Goal: Information Seeking & Learning: Understand process/instructions

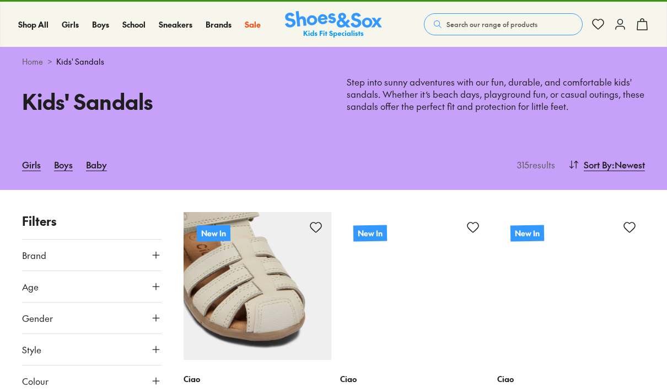
type input "***"
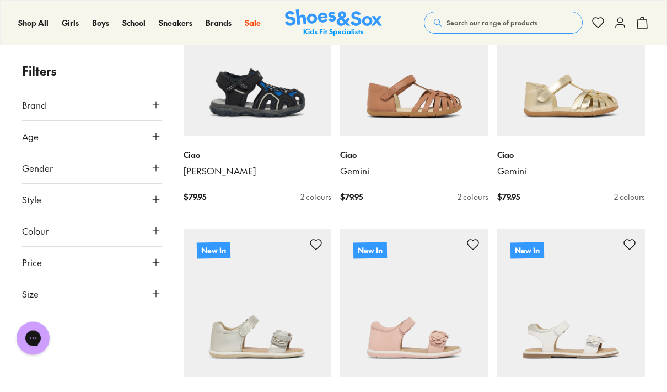
scroll to position [471, 0]
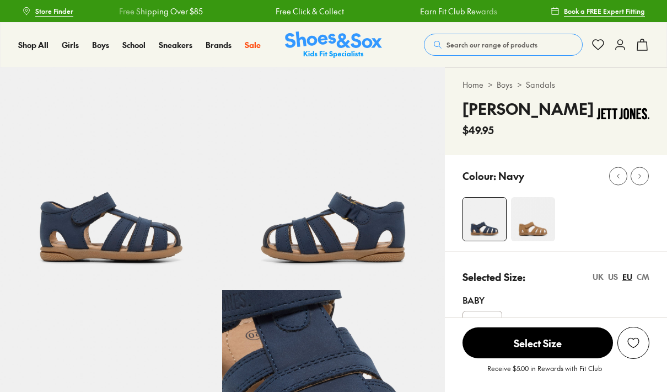
select select "*"
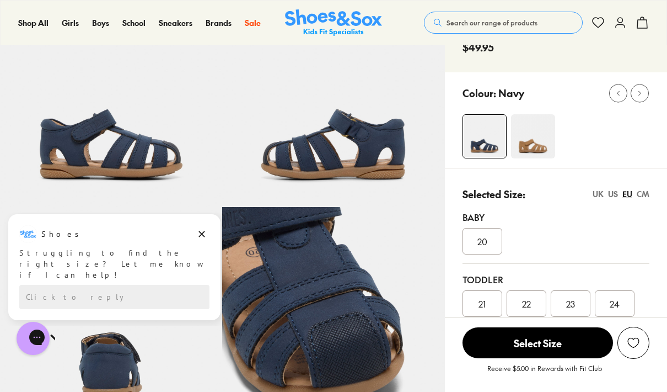
scroll to position [83, 0]
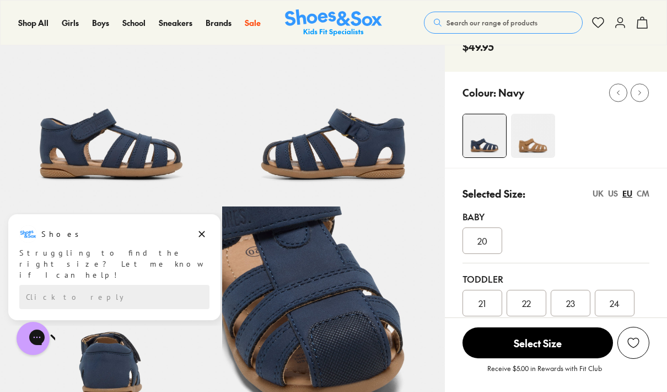
click at [572, 303] on span "23" at bounding box center [570, 302] width 9 height 13
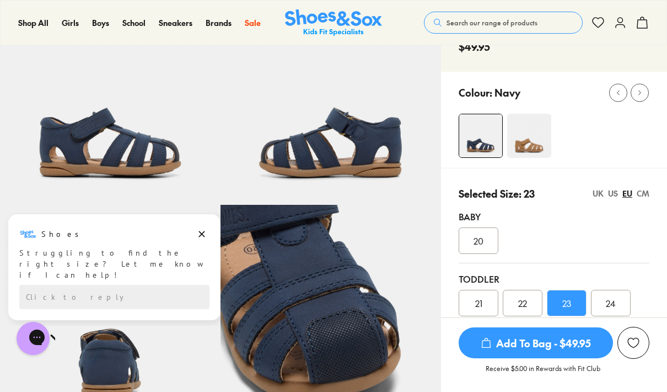
scroll to position [127, 0]
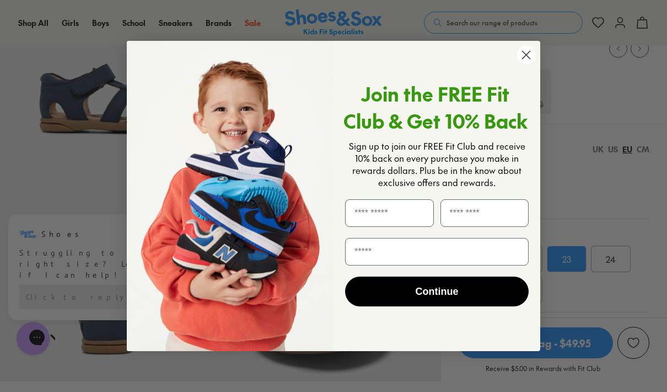
click at [378, 214] on input "First Name" at bounding box center [389, 213] width 89 height 28
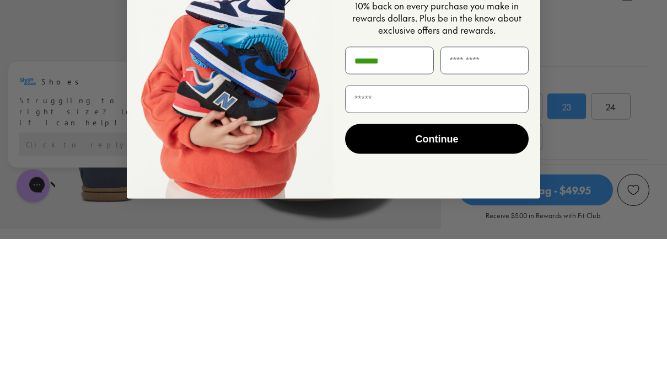
type input "*******"
click at [471, 199] on input "Last Name" at bounding box center [485, 213] width 89 height 28
type input "*****"
click at [373, 238] on input "Email" at bounding box center [437, 252] width 184 height 28
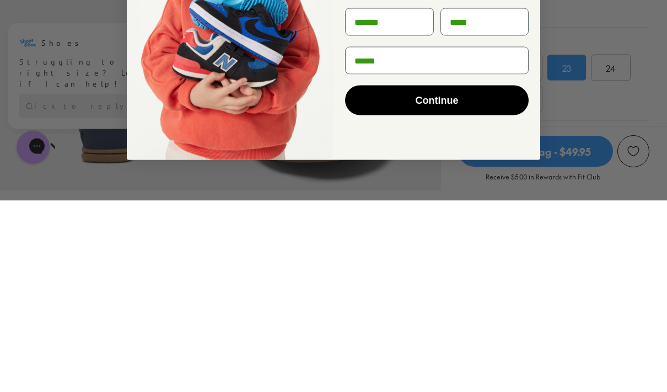
type input "*******"
type input "**********"
click at [461, 276] on button "Continue" at bounding box center [437, 291] width 184 height 30
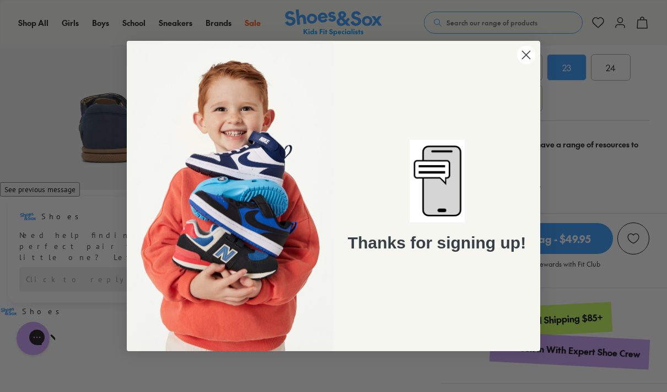
click at [526, 51] on circle "Close dialog" at bounding box center [526, 55] width 18 height 18
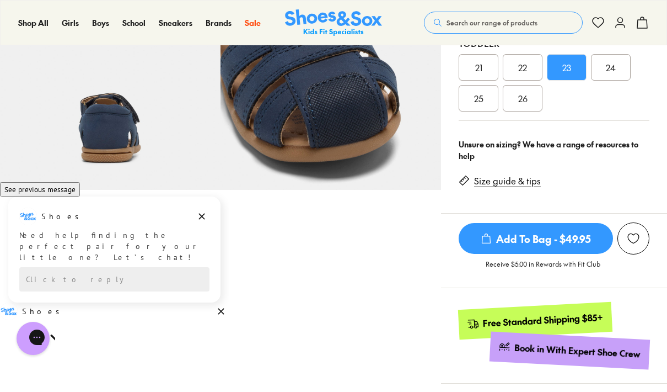
click at [522, 179] on link "Size guide & tips" at bounding box center [507, 181] width 67 height 12
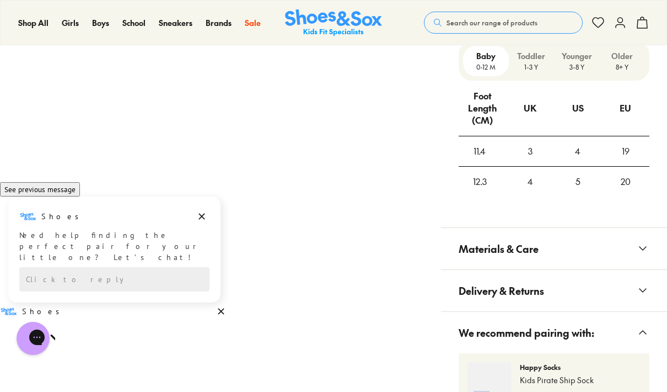
scroll to position [855, 0]
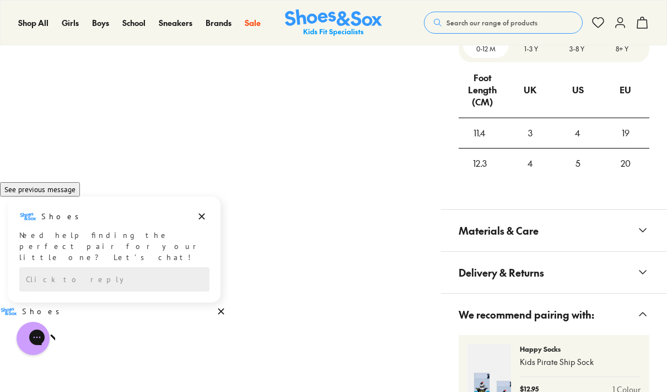
click at [545, 82] on th "UK" at bounding box center [531, 89] width 48 height 55
click at [541, 46] on p "1-3 Y" at bounding box center [532, 49] width 37 height 10
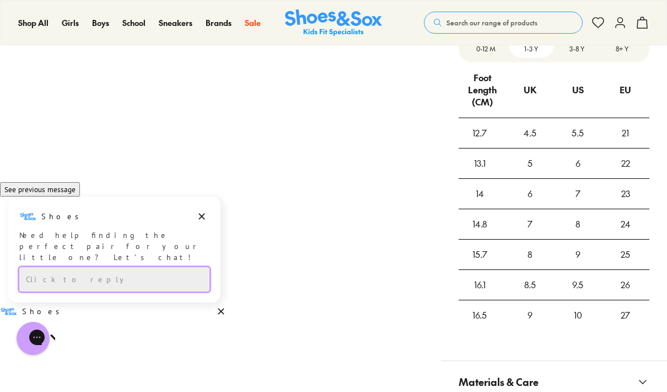
click at [31, 275] on div "Click to reply" at bounding box center [114, 279] width 190 height 24
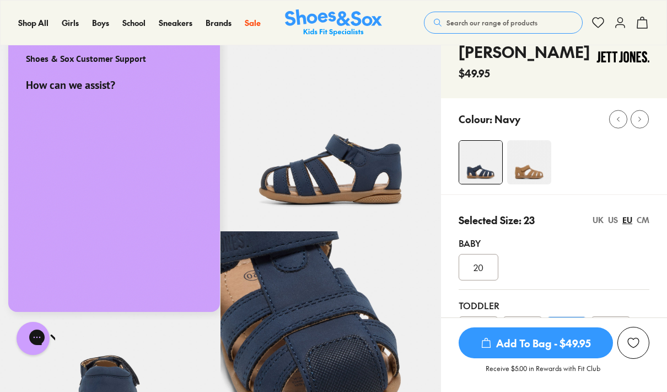
scroll to position [0, 0]
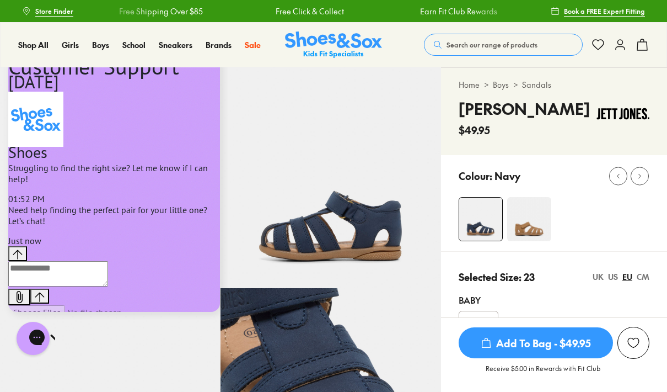
click at [34, 286] on textarea "live chat message input" at bounding box center [58, 273] width 100 height 25
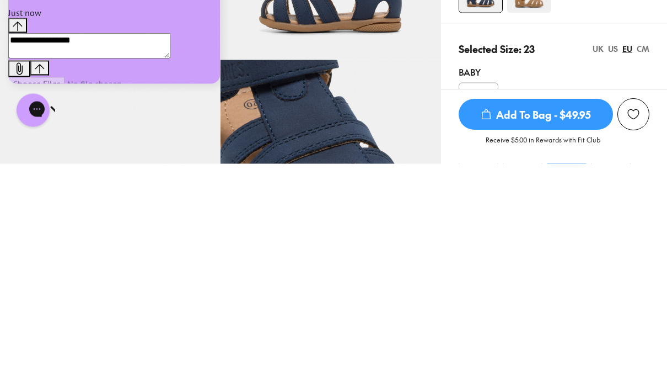
type textarea "**********"
click at [45, 64] on icon "Send message" at bounding box center [40, 69] width 10 height 10
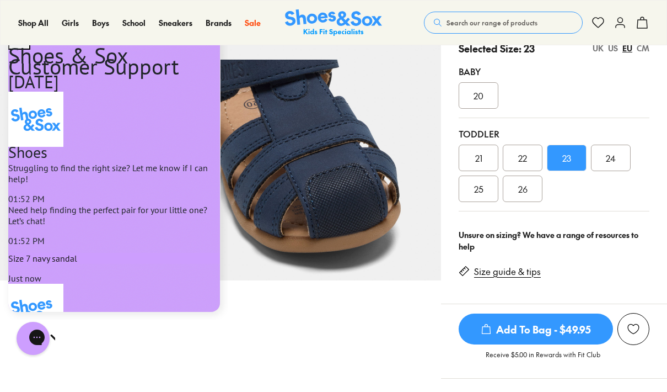
scroll to position [60, 0]
click at [612, 46] on div "US" at bounding box center [613, 48] width 10 height 12
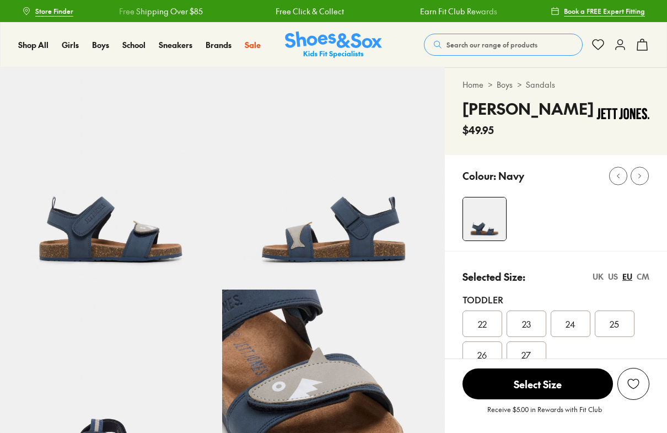
select select "*"
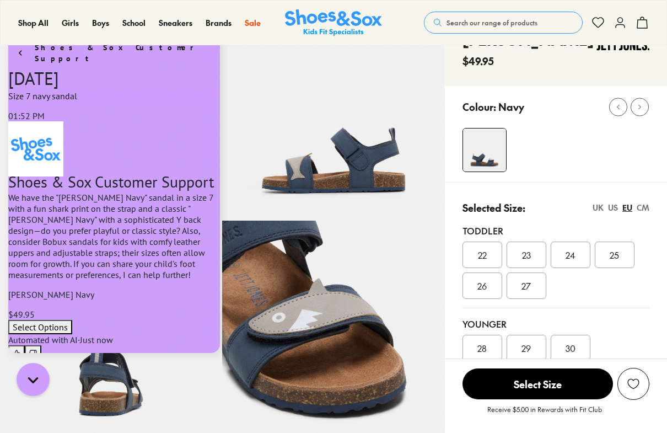
scroll to position [71, 0]
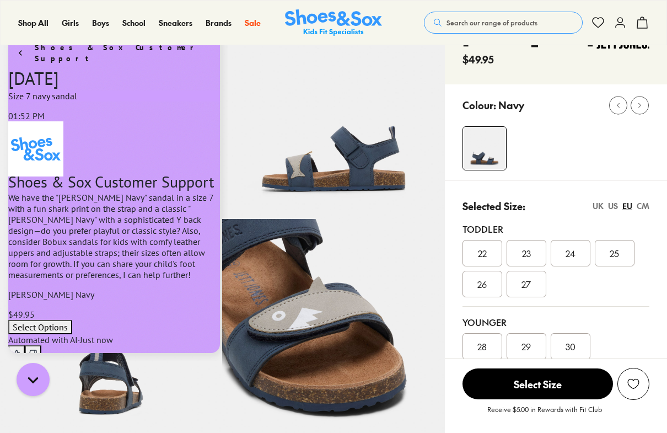
click at [72, 320] on button "Select Options" at bounding box center [40, 327] width 64 height 14
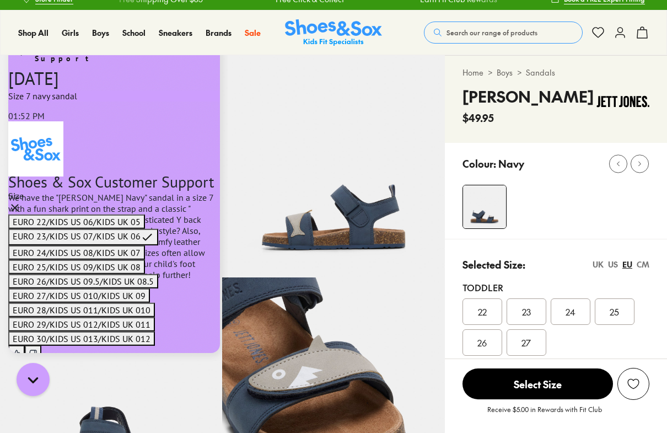
scroll to position [12, 0]
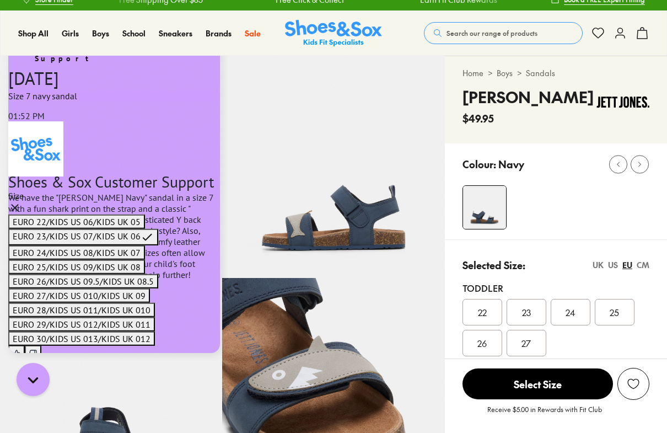
click at [22, 432] on icon "Close modal" at bounding box center [14, 438] width 13 height 13
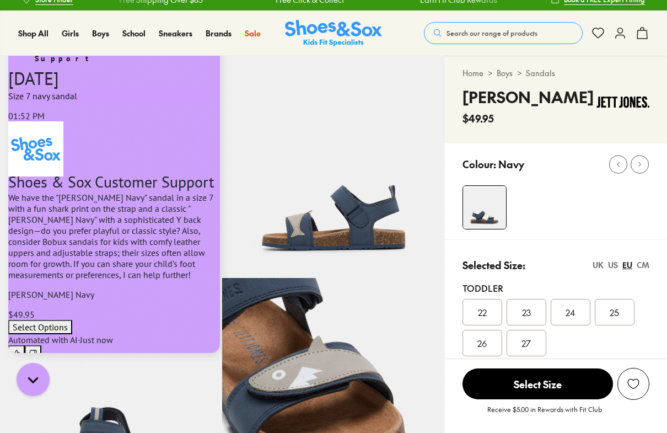
scroll to position [0, 0]
click at [647, 252] on div "Selected Size: UK US EU CM Toddler 22 23 24 25 26 27 Younger 28 29 30" at bounding box center [556, 337] width 222 height 197
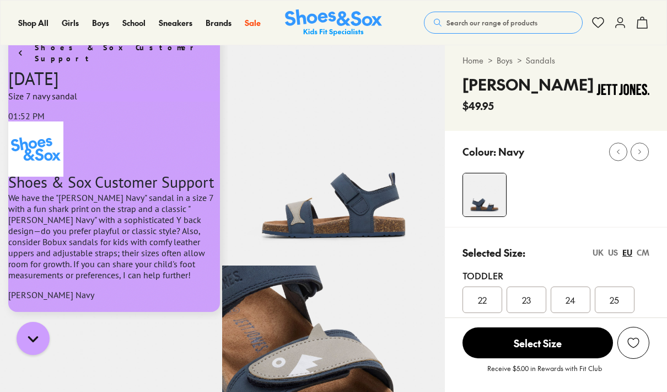
scroll to position [25, 0]
click at [609, 249] on div "US" at bounding box center [613, 252] width 10 height 12
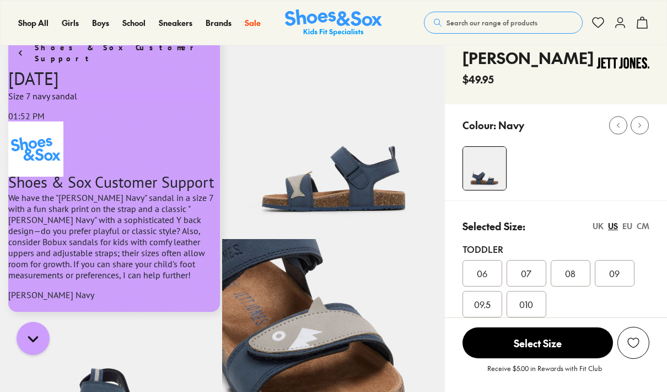
scroll to position [40, 0]
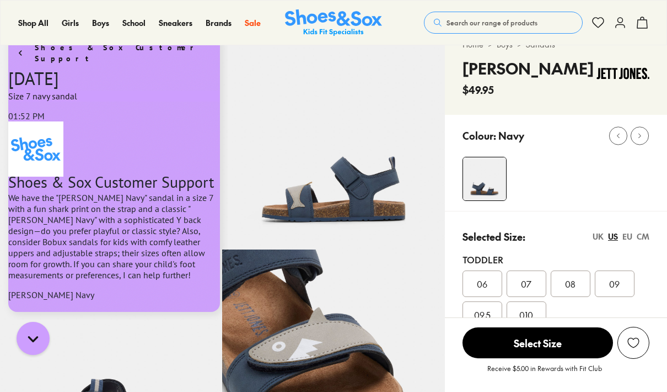
click at [60, 375] on textarea "live chat message input" at bounding box center [58, 387] width 100 height 25
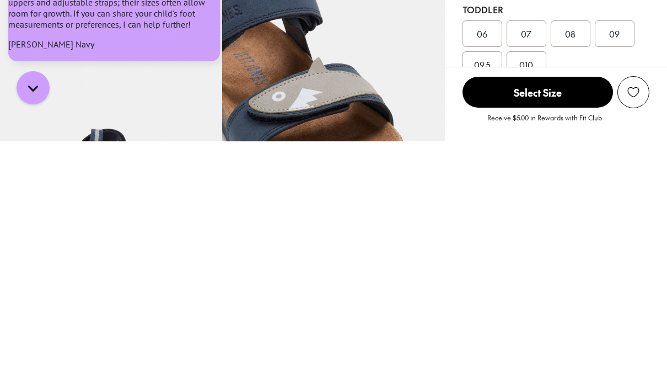
type textarea "**********"
click at [43, 156] on icon "Send message" at bounding box center [38, 160] width 9 height 9
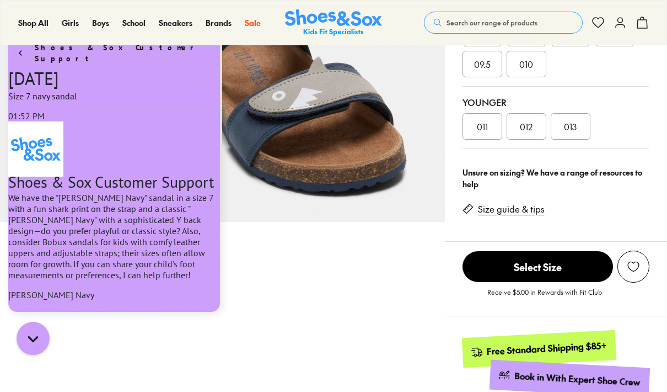
scroll to position [418, 0]
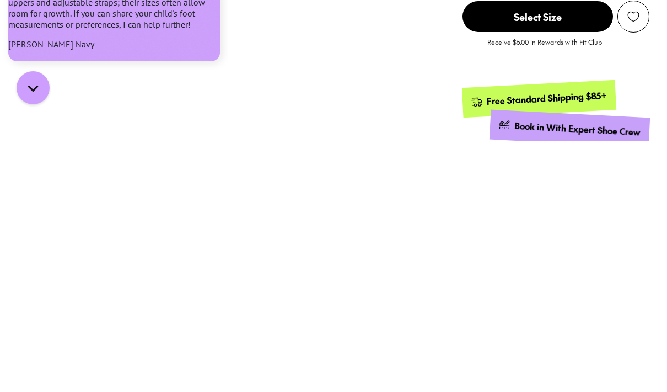
type textarea "**********"
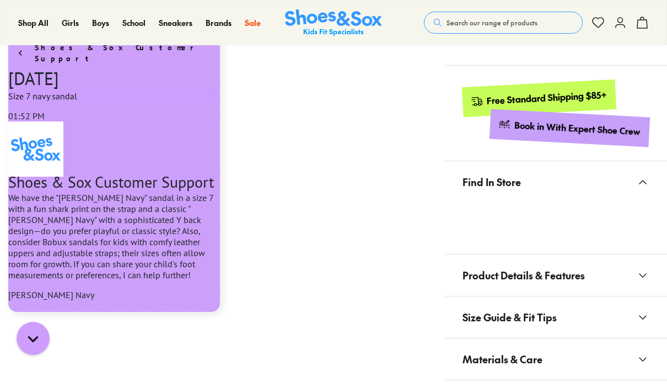
scroll to position [598, 0]
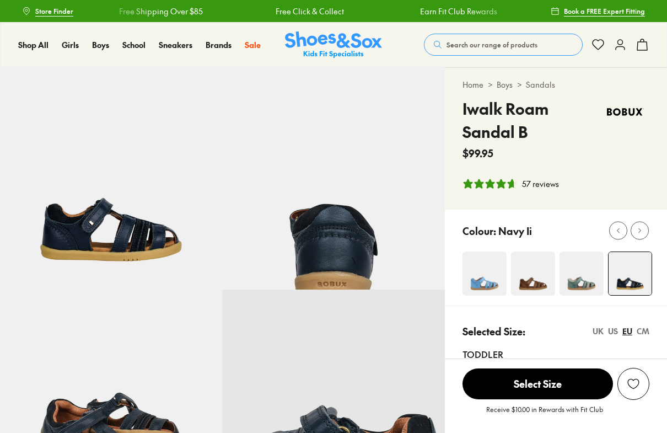
select select "*"
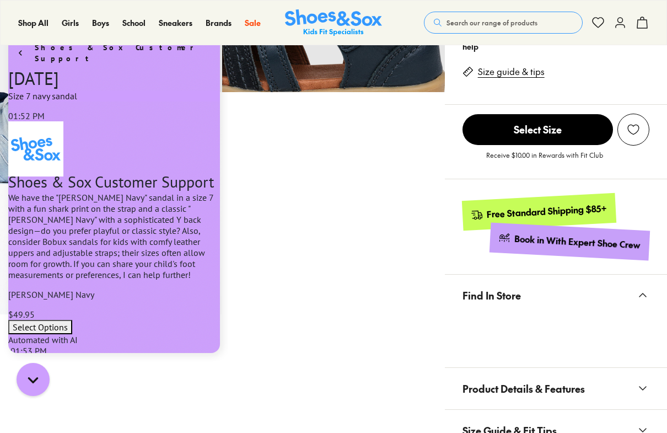
scroll to position [491, 0]
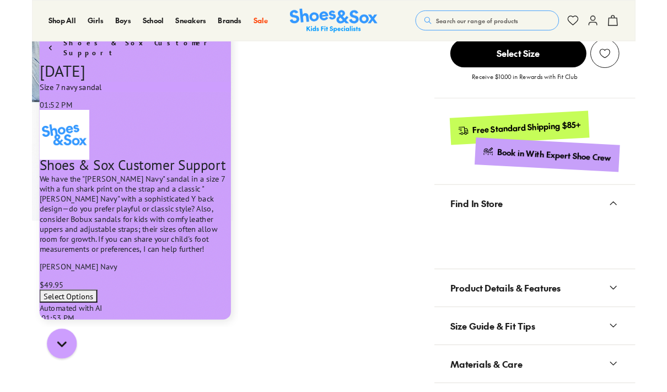
scroll to position [490, 0]
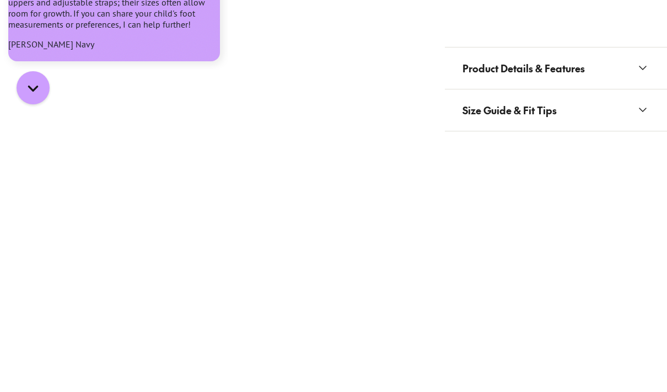
type textarea "**********"
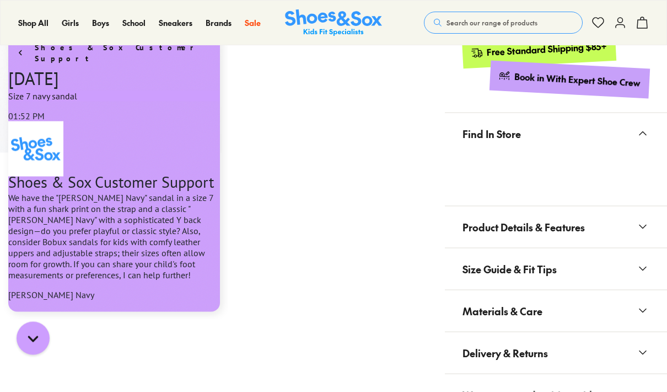
scroll to position [0, 0]
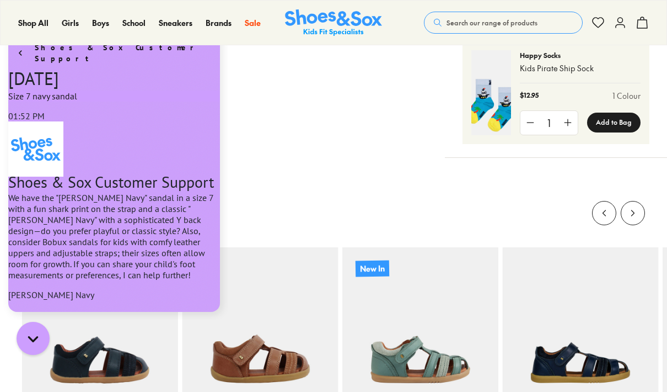
click at [393, 190] on div "You Might Like Recently Viewed Bobux Step Up Roam Sandals $ 89.95 Bobux Step Up…" at bounding box center [333, 365] width 667 height 415
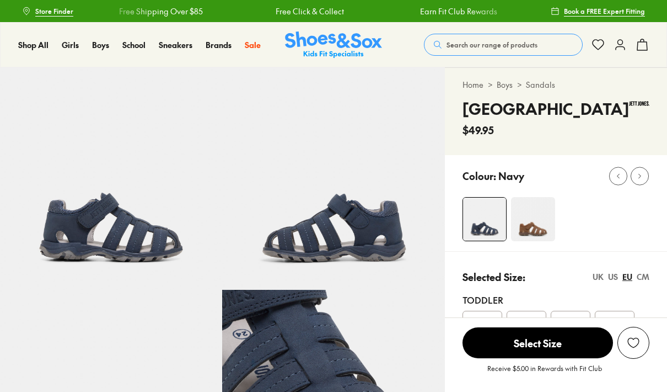
select select "*"
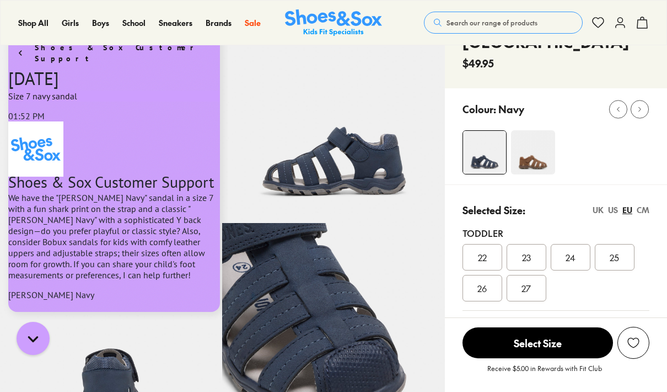
scroll to position [1187, 0]
click at [615, 209] on div "US" at bounding box center [613, 210] width 10 height 12
click at [537, 258] on div "07" at bounding box center [527, 257] width 40 height 26
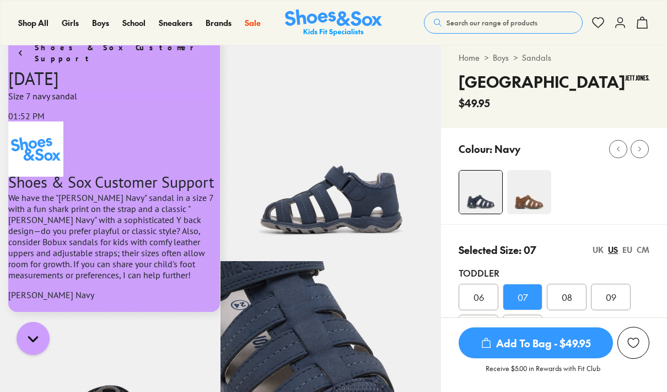
scroll to position [26, 0]
click at [618, 251] on div "US" at bounding box center [613, 250] width 10 height 12
click at [626, 252] on div "EU" at bounding box center [628, 250] width 10 height 12
click at [613, 247] on div "US" at bounding box center [613, 250] width 10 height 12
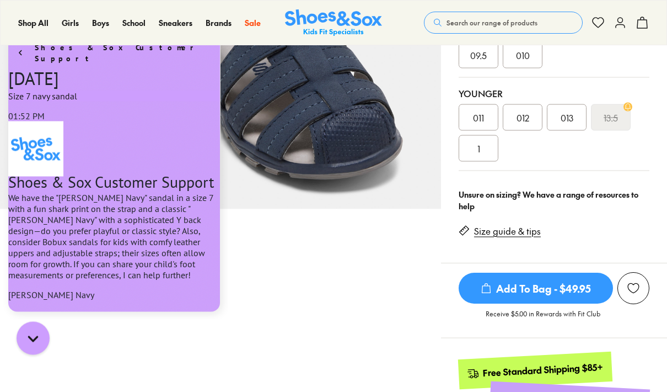
scroll to position [301, 0]
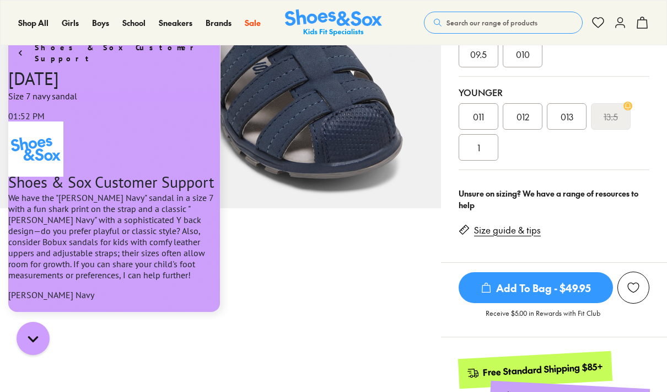
click at [528, 231] on link "Size guide & tips" at bounding box center [507, 230] width 67 height 12
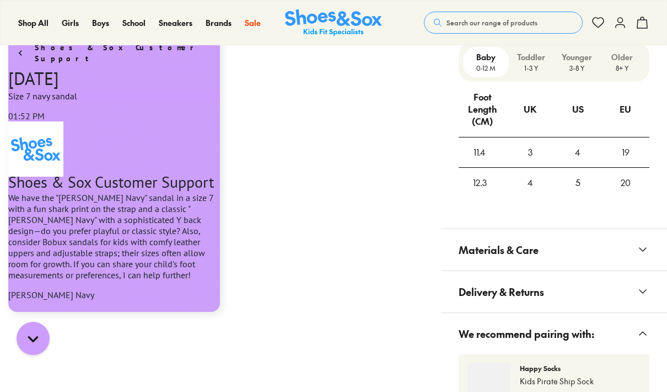
scroll to position [852, 0]
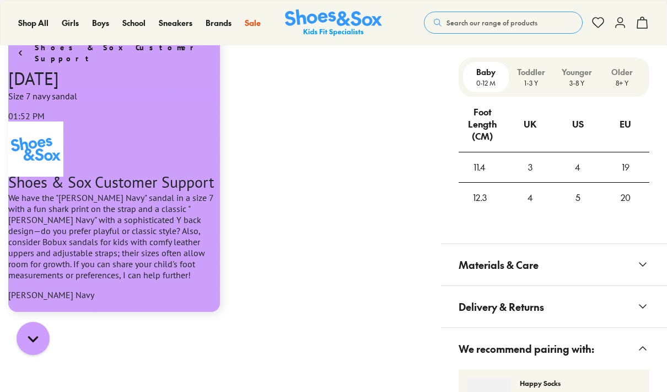
click at [646, 310] on button "Delivery & Returns" at bounding box center [554, 306] width 226 height 41
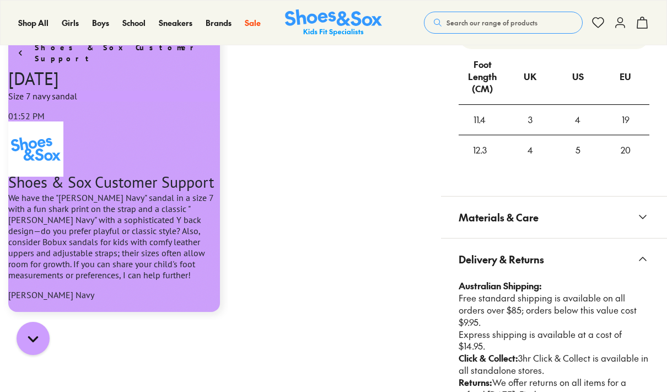
scroll to position [911, 0]
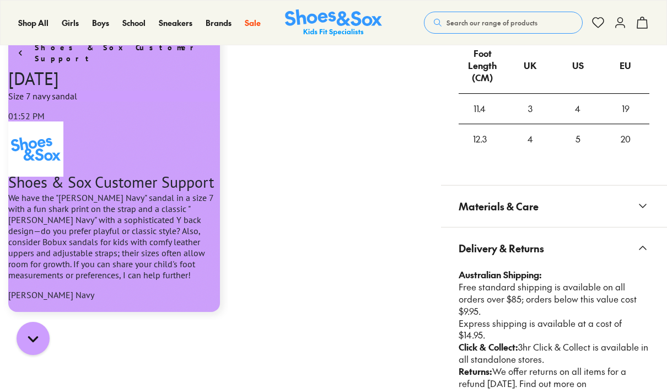
click at [491, 389] on link "Returns" at bounding box center [487, 395] width 31 height 12
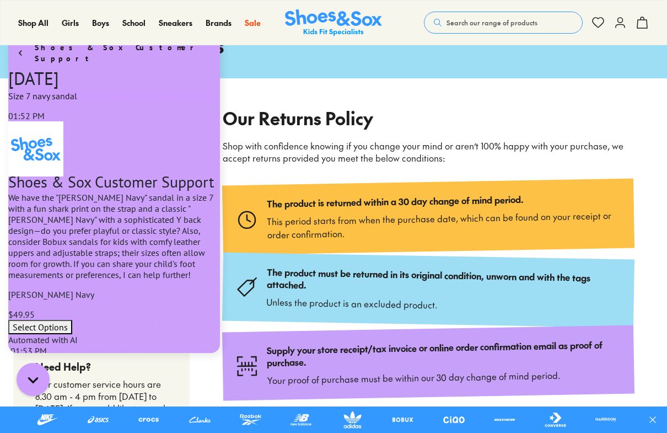
scroll to position [1187, 0]
click at [630, 304] on div "The product must be returned in its original condition, unworn and with the tag…" at bounding box center [428, 290] width 413 height 76
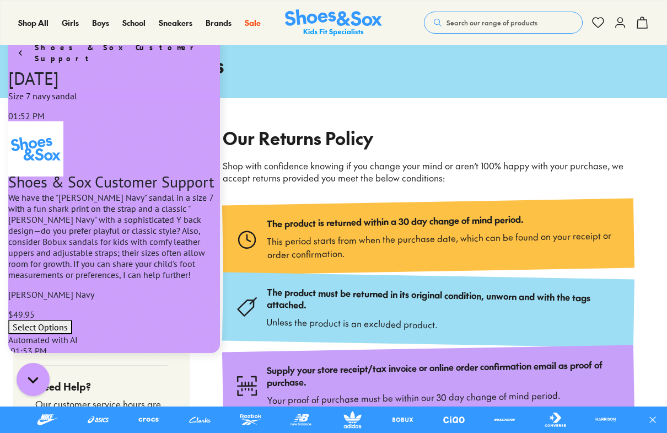
scroll to position [0, 0]
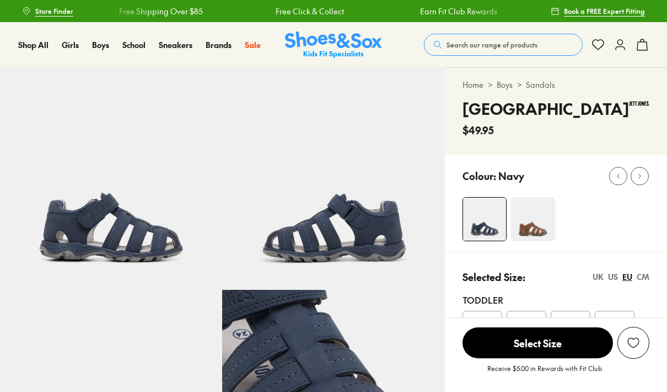
select select "*"
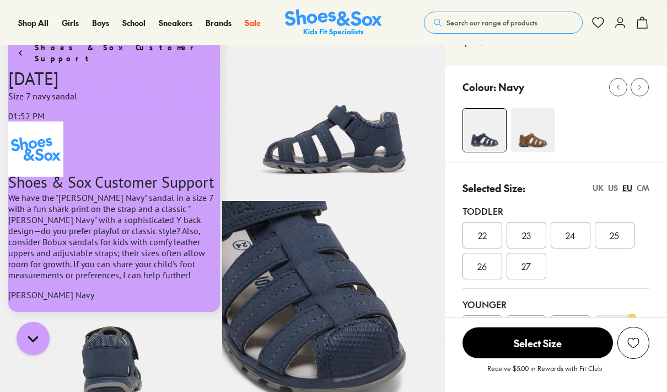
scroll to position [1187, 0]
click at [528, 233] on span "23" at bounding box center [526, 234] width 9 height 13
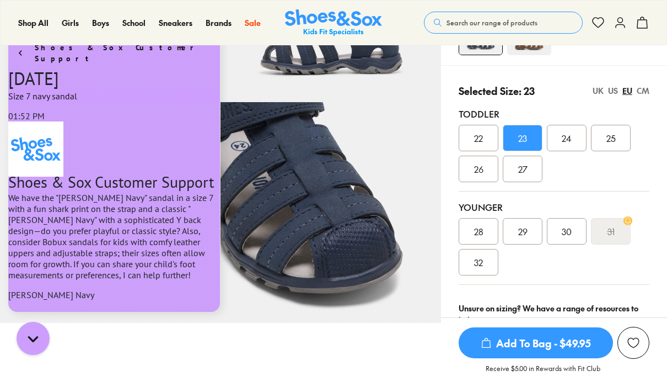
scroll to position [186, 0]
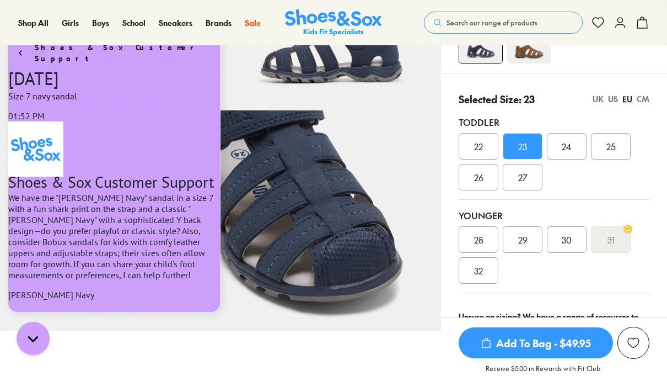
click at [568, 148] on span "24" at bounding box center [567, 146] width 10 height 13
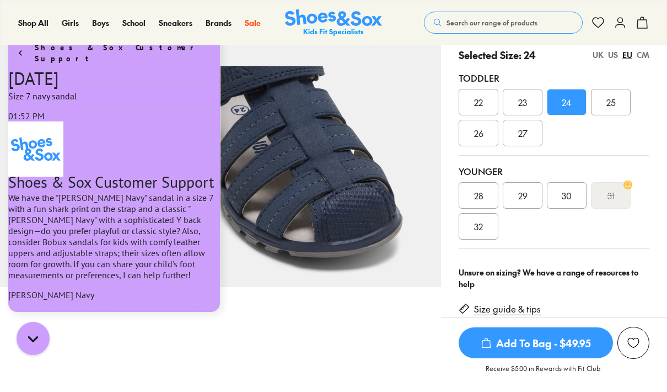
click at [523, 309] on link "Size guide & tips" at bounding box center [507, 309] width 67 height 12
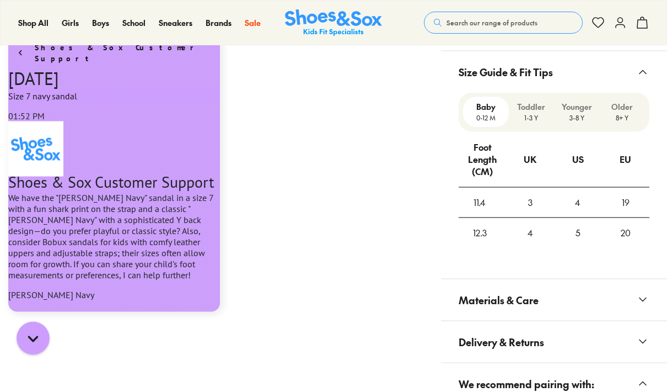
scroll to position [811, 0]
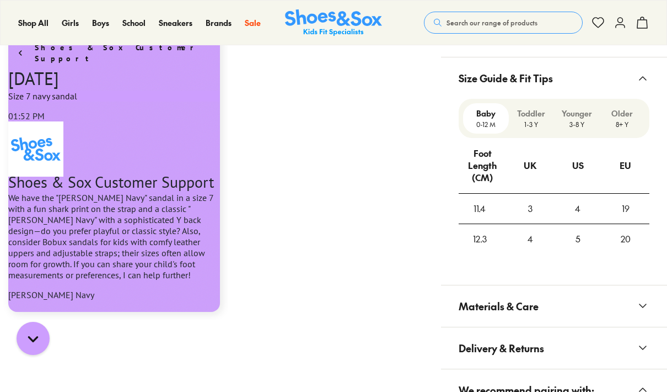
click at [534, 117] on p "Toddler" at bounding box center [532, 114] width 37 height 12
